Goal: Navigation & Orientation: Find specific page/section

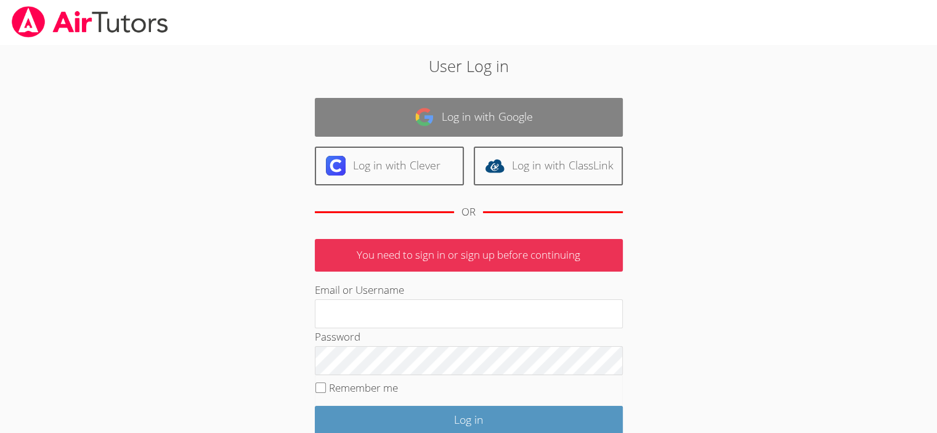
type input "jenniferrowland@airtutors.org"
click at [403, 110] on link "Log in with Google" at bounding box center [469, 117] width 308 height 39
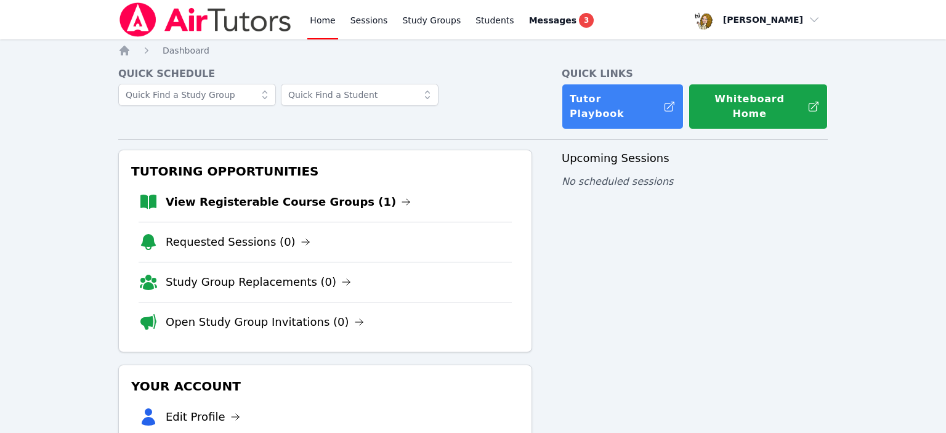
click at [226, 193] on link "View Registerable Course Groups (1)" at bounding box center [288, 201] width 245 height 17
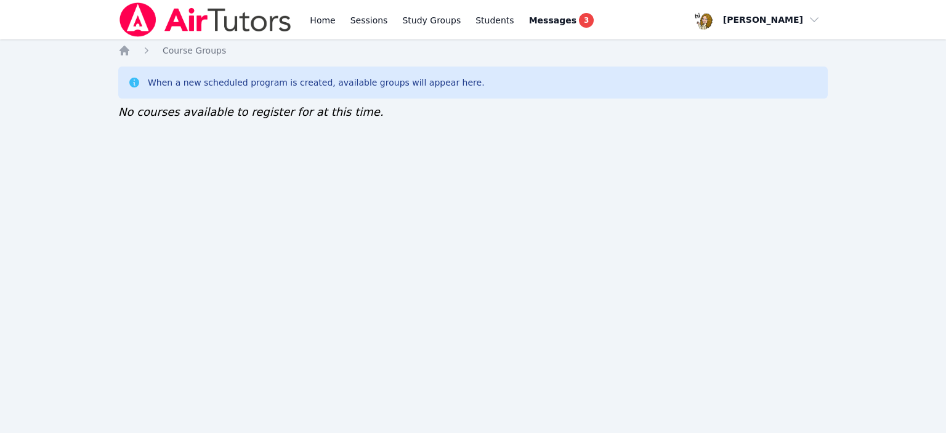
click at [129, 18] on img at bounding box center [205, 19] width 174 height 35
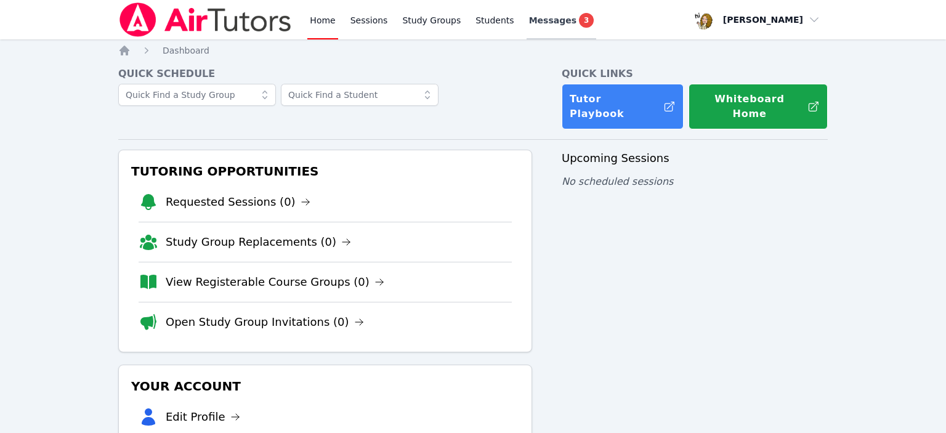
click at [529, 14] on span "Messages" at bounding box center [552, 20] width 47 height 12
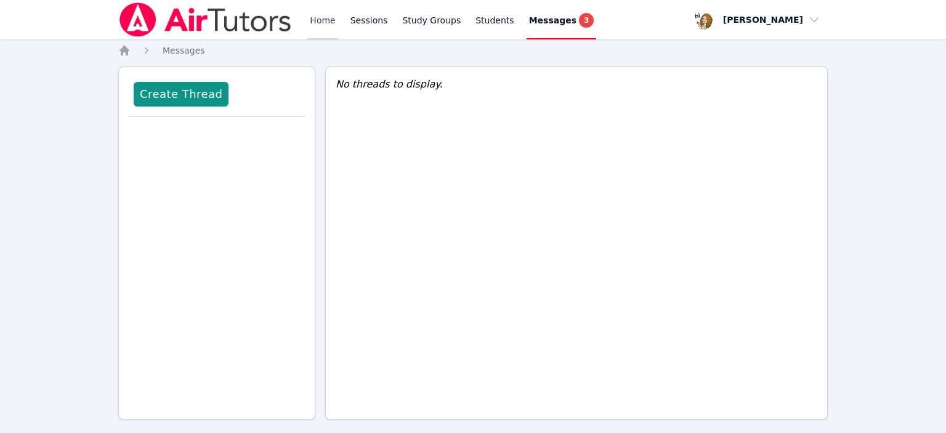
click at [307, 12] on link "Home" at bounding box center [322, 19] width 30 height 39
